Goal: Find specific page/section: Find specific page/section

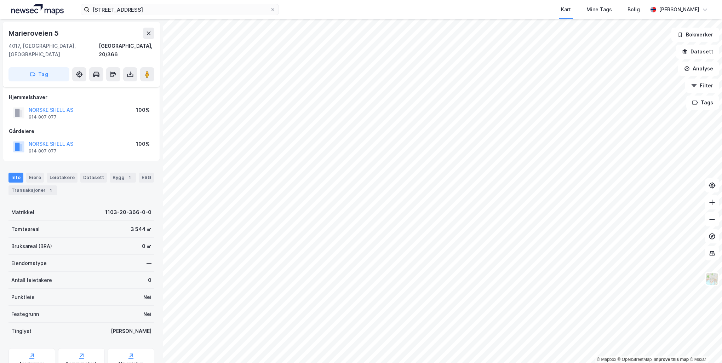
scroll to position [22, 0]
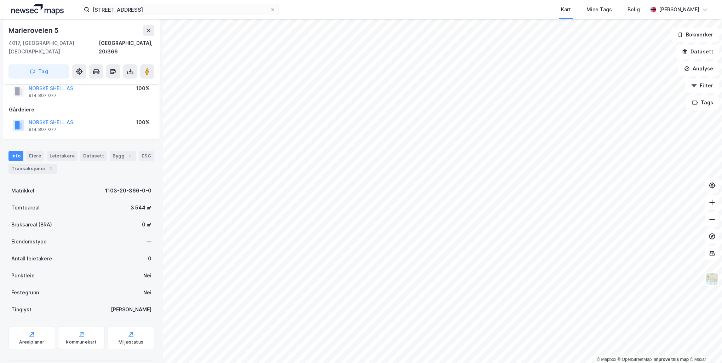
click at [49, 9] on img at bounding box center [37, 9] width 52 height 11
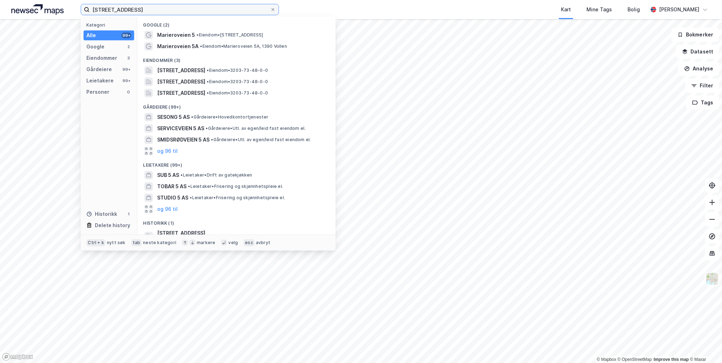
drag, startPoint x: 142, startPoint y: 12, endPoint x: 54, endPoint y: 4, distance: 88.2
click at [54, 4] on div "marieroveien 5 Kategori Alle 99+ Google 2 Eiendommer 3 Gårdeiere 99+ Leietakere…" at bounding box center [361, 9] width 722 height 19
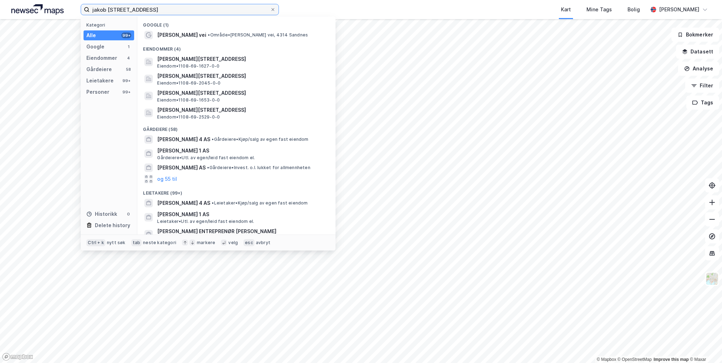
type input "jakob [STREET_ADDRESS]"
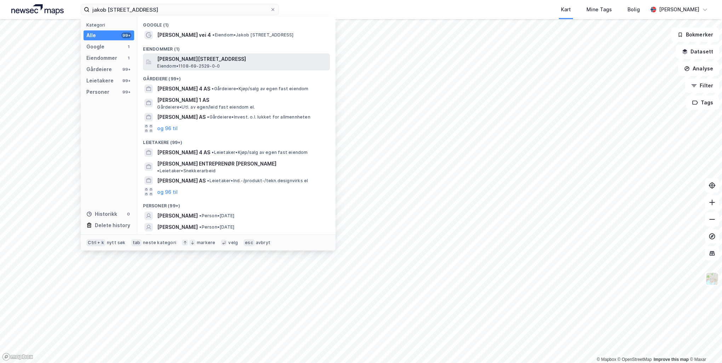
click at [218, 62] on span "[PERSON_NAME][STREET_ADDRESS]" at bounding box center [242, 59] width 170 height 8
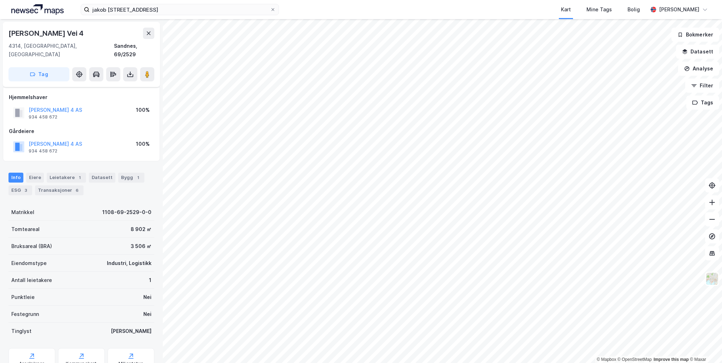
scroll to position [22, 0]
